Goal: Task Accomplishment & Management: Manage account settings

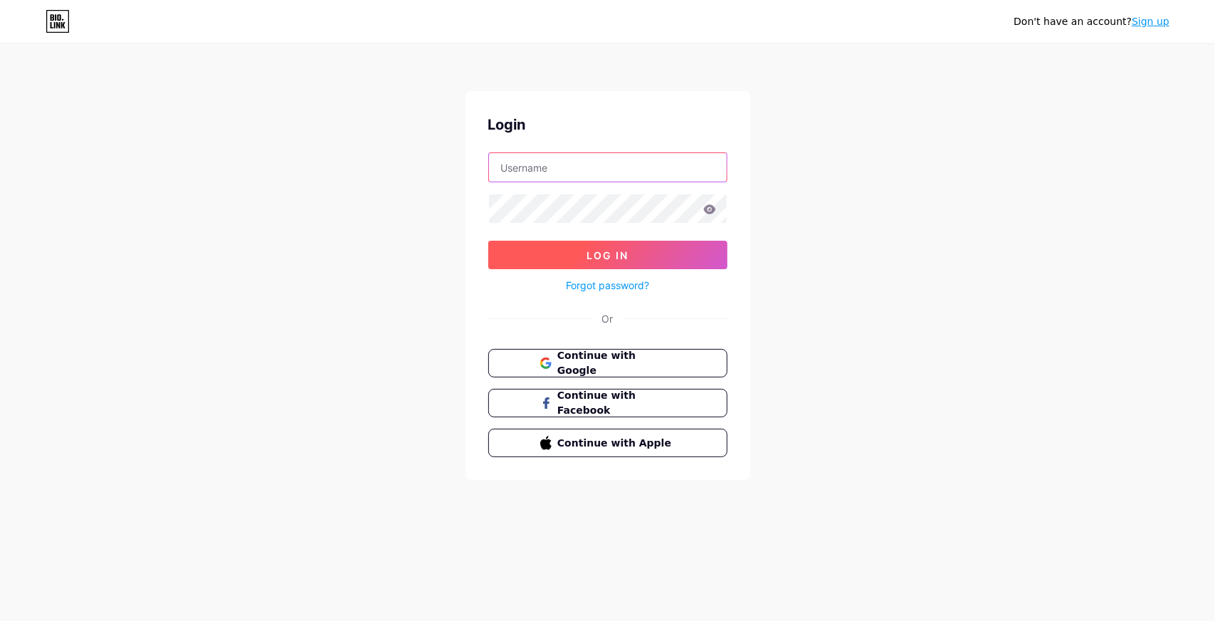
type input "[EMAIL_ADDRESS][DOMAIN_NAME]"
click at [608, 253] on span "Log In" at bounding box center [608, 255] width 42 height 12
click at [651, 251] on button "Log In" at bounding box center [607, 255] width 239 height 28
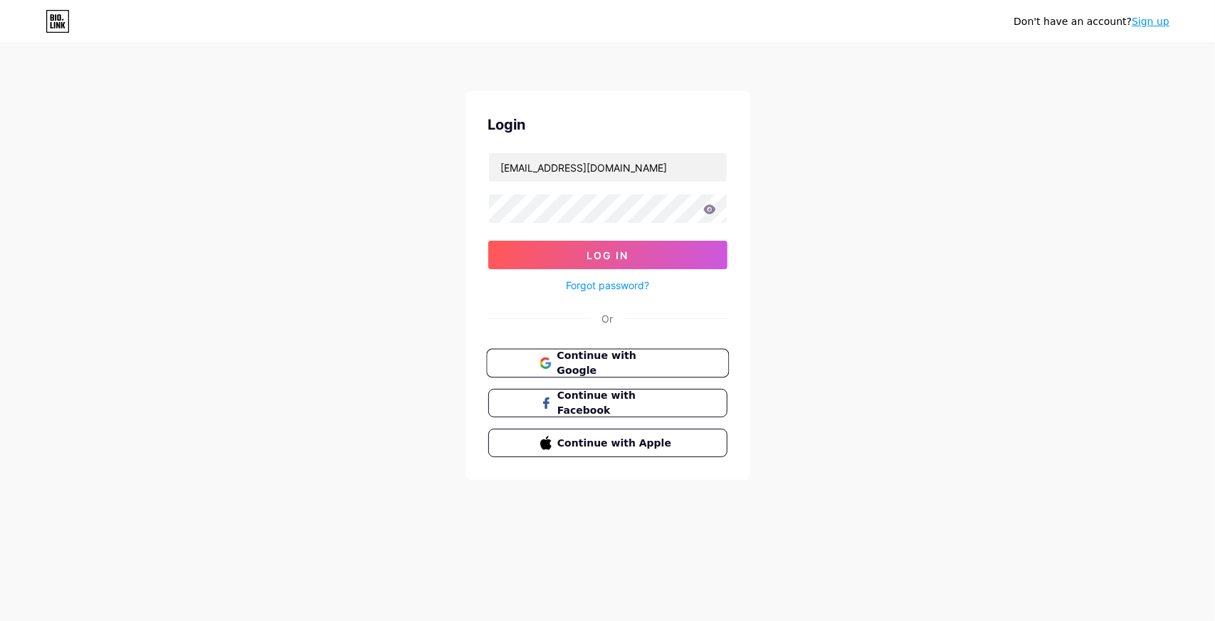
click at [619, 349] on button "Continue with Google" at bounding box center [607, 363] width 243 height 29
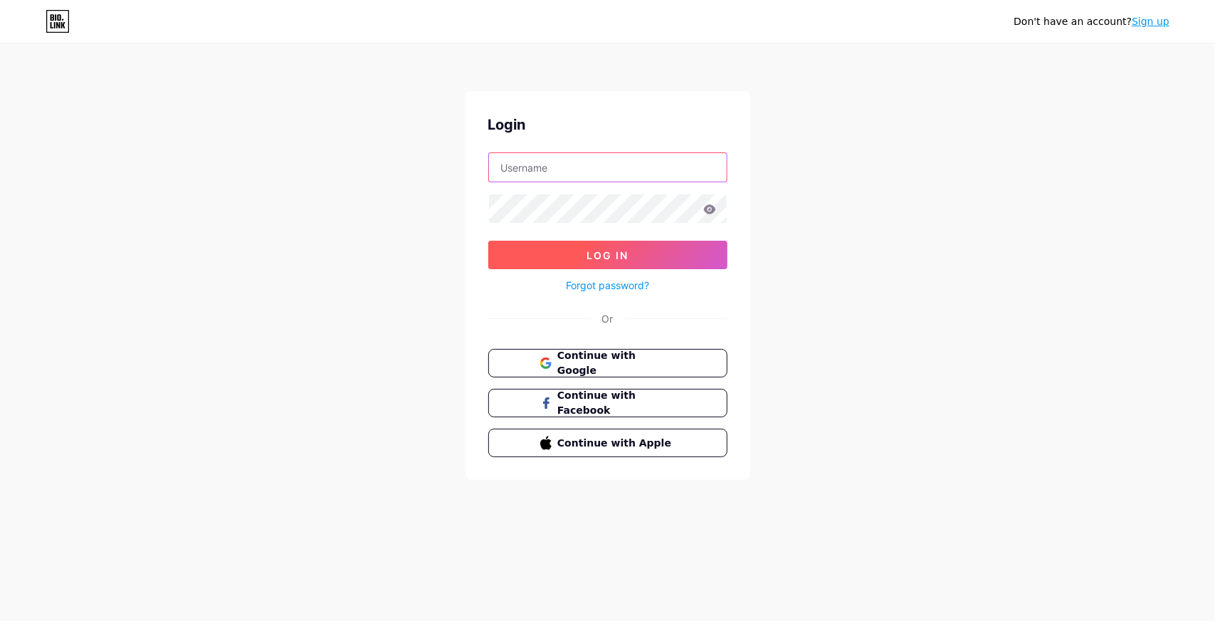
type input "[EMAIL_ADDRESS][DOMAIN_NAME]"
click at [627, 249] on span "Log In" at bounding box center [608, 255] width 42 height 12
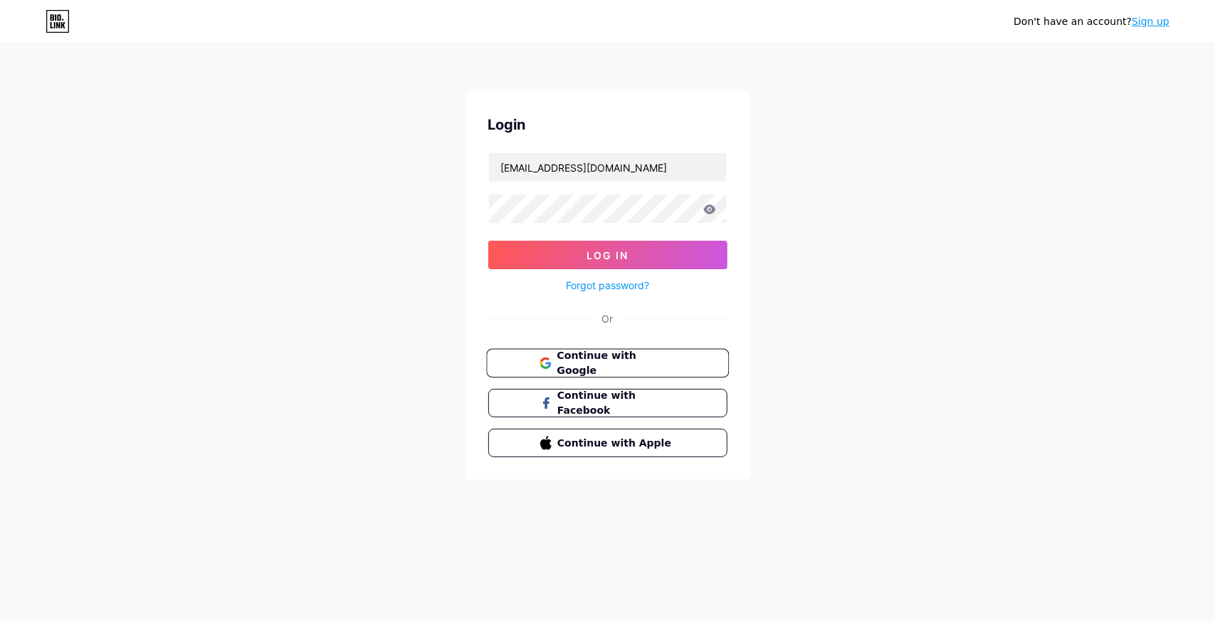
click at [624, 349] on button "Continue with Google" at bounding box center [607, 363] width 243 height 29
click at [609, 360] on span "Continue with Google" at bounding box center [616, 363] width 119 height 31
type input "[EMAIL_ADDRESS][DOMAIN_NAME]"
click at [709, 209] on icon at bounding box center [709, 208] width 12 height 9
click at [597, 227] on form "jamesphillipfoster540@gmail.com Log In Forgot password?" at bounding box center [607, 223] width 239 height 142
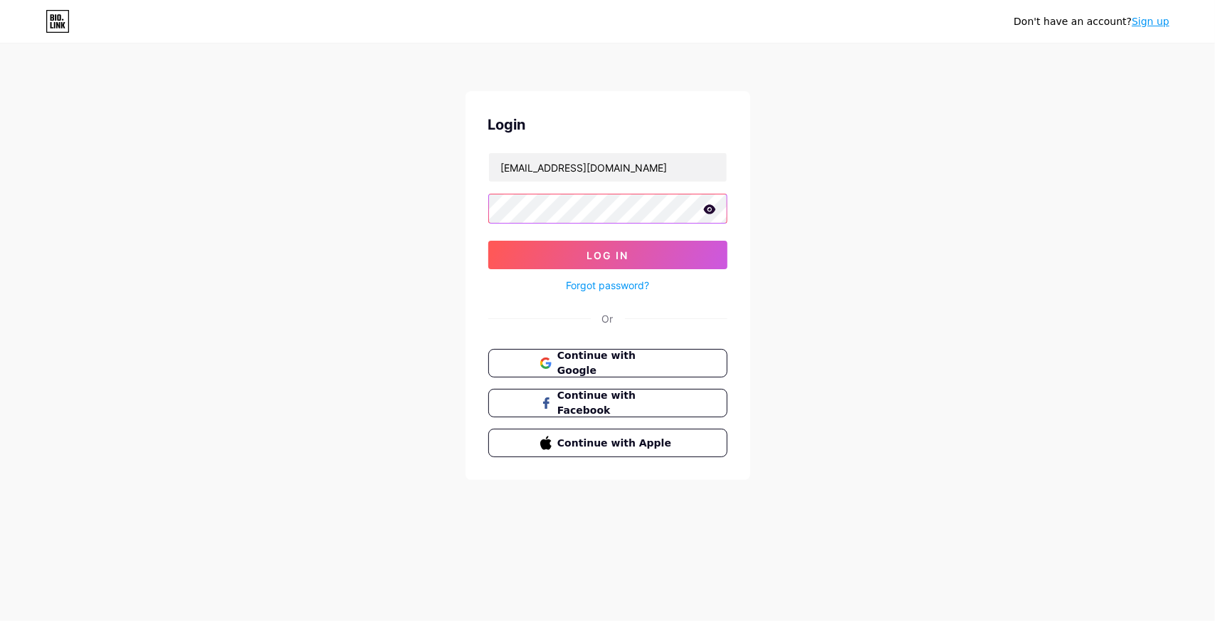
click at [488, 241] on button "Log In" at bounding box center [607, 255] width 239 height 28
click at [516, 253] on button "Log In" at bounding box center [607, 255] width 239 height 28
click at [555, 367] on span "Continue with Google" at bounding box center [608, 363] width 137 height 31
type input "[EMAIL_ADDRESS][DOMAIN_NAME]"
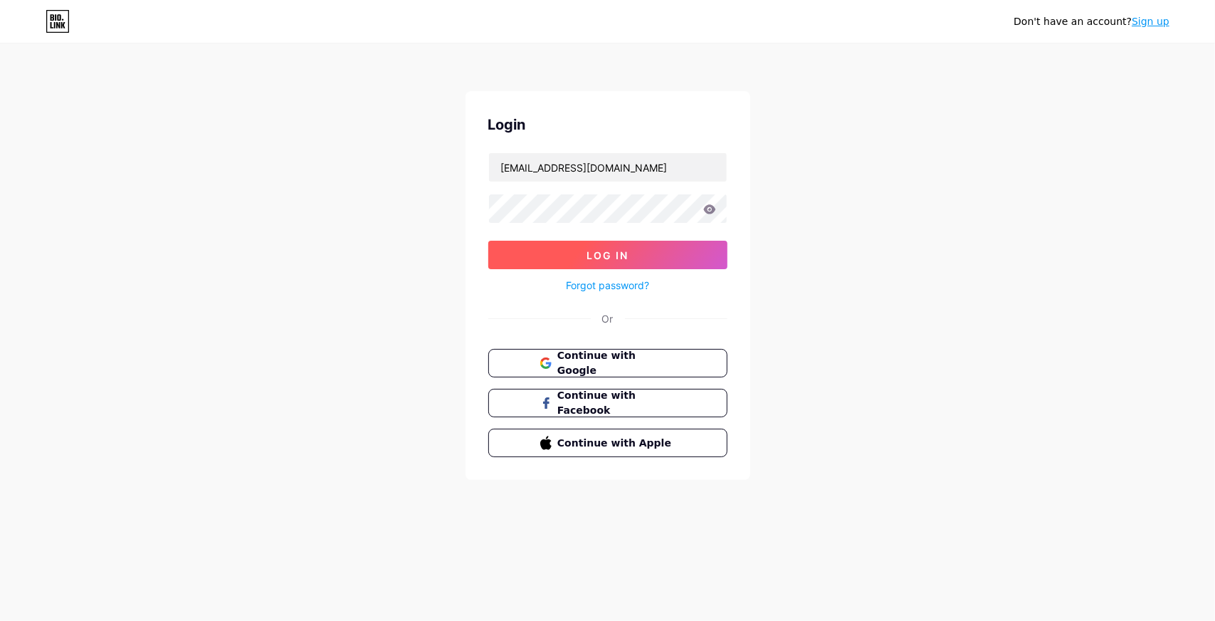
click at [611, 239] on form "jamesphillipfoster540@gmail.com Log In Forgot password?" at bounding box center [607, 223] width 239 height 142
click at [597, 246] on button "Log In" at bounding box center [607, 255] width 239 height 28
